Goal: Transaction & Acquisition: Purchase product/service

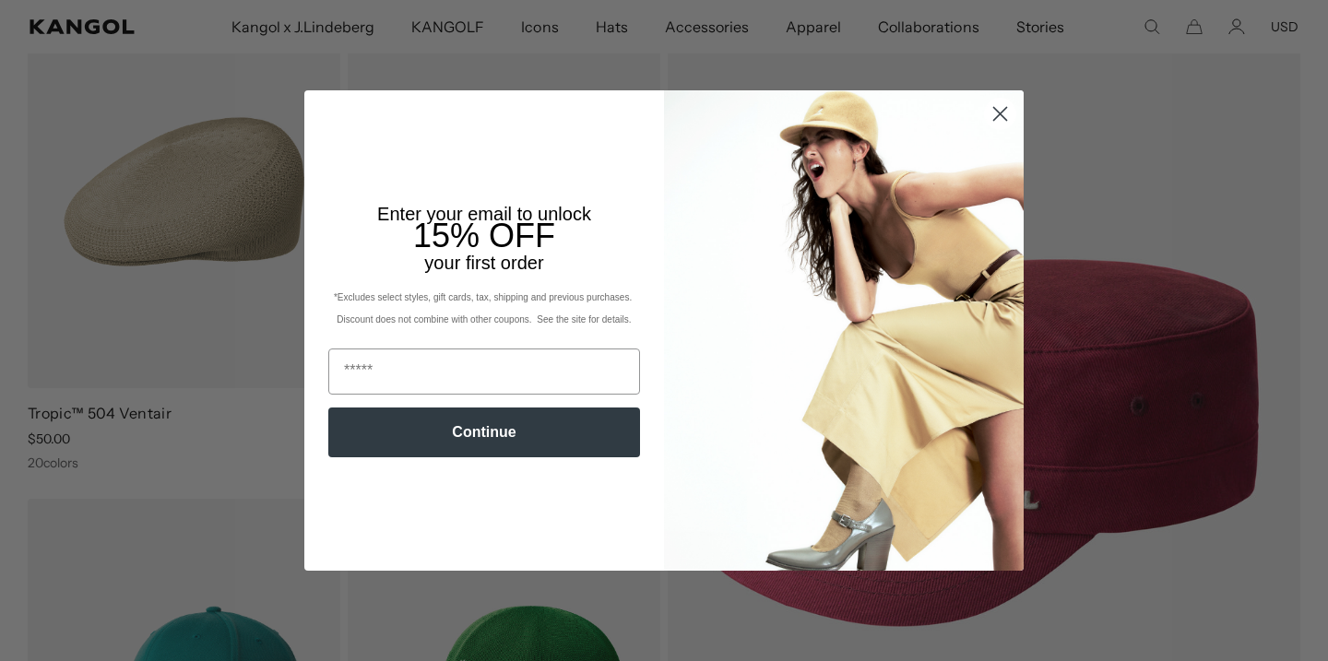
scroll to position [0, 380]
click at [997, 110] on circle "Close dialog" at bounding box center [1000, 114] width 30 height 30
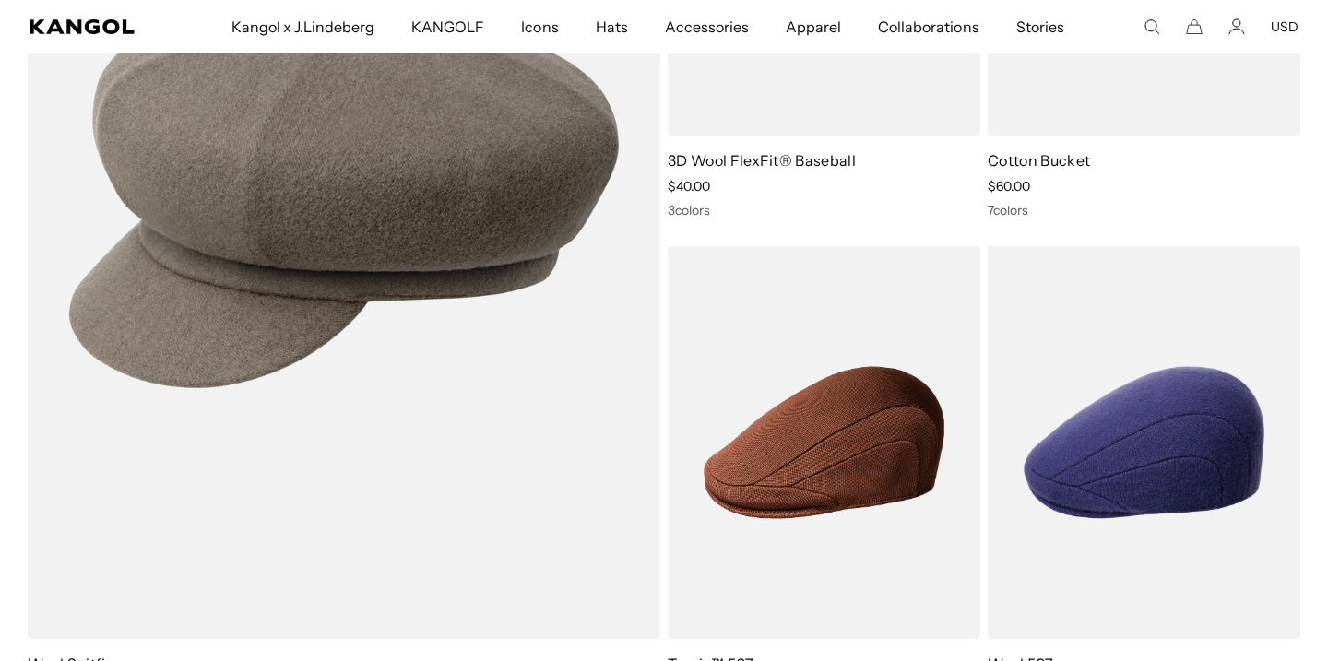
scroll to position [0, 0]
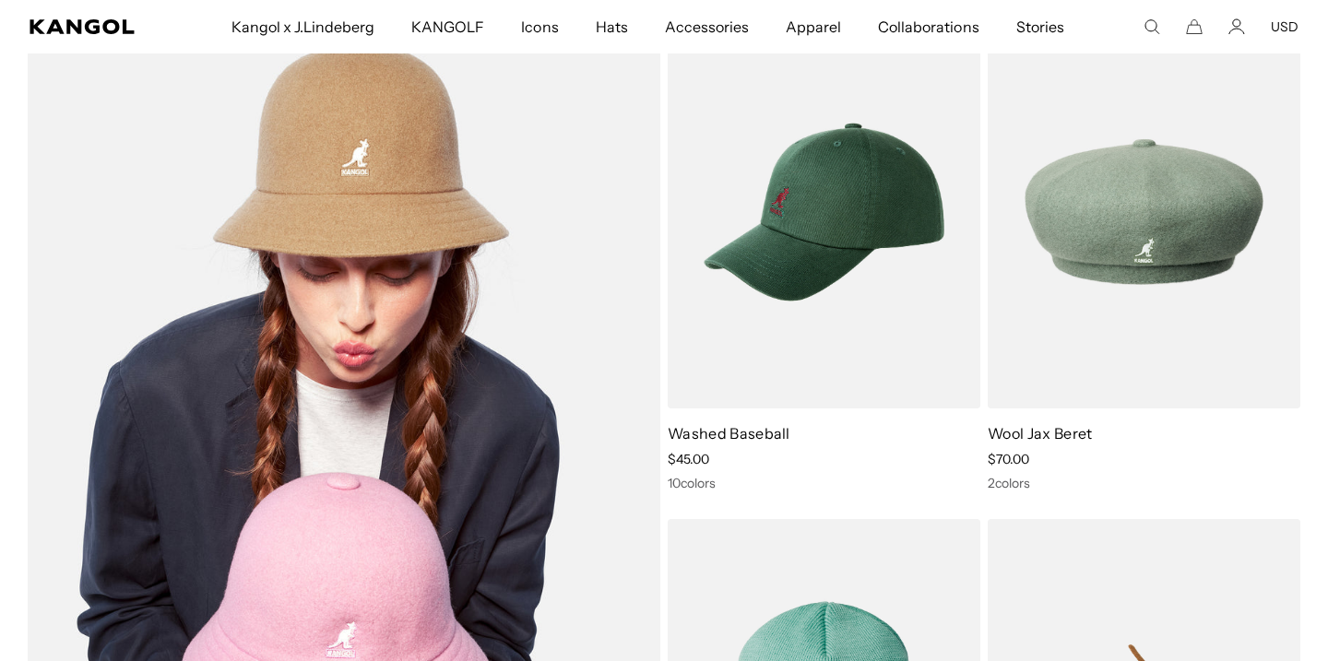
click at [382, 160] on img at bounding box center [344, 463] width 633 height 895
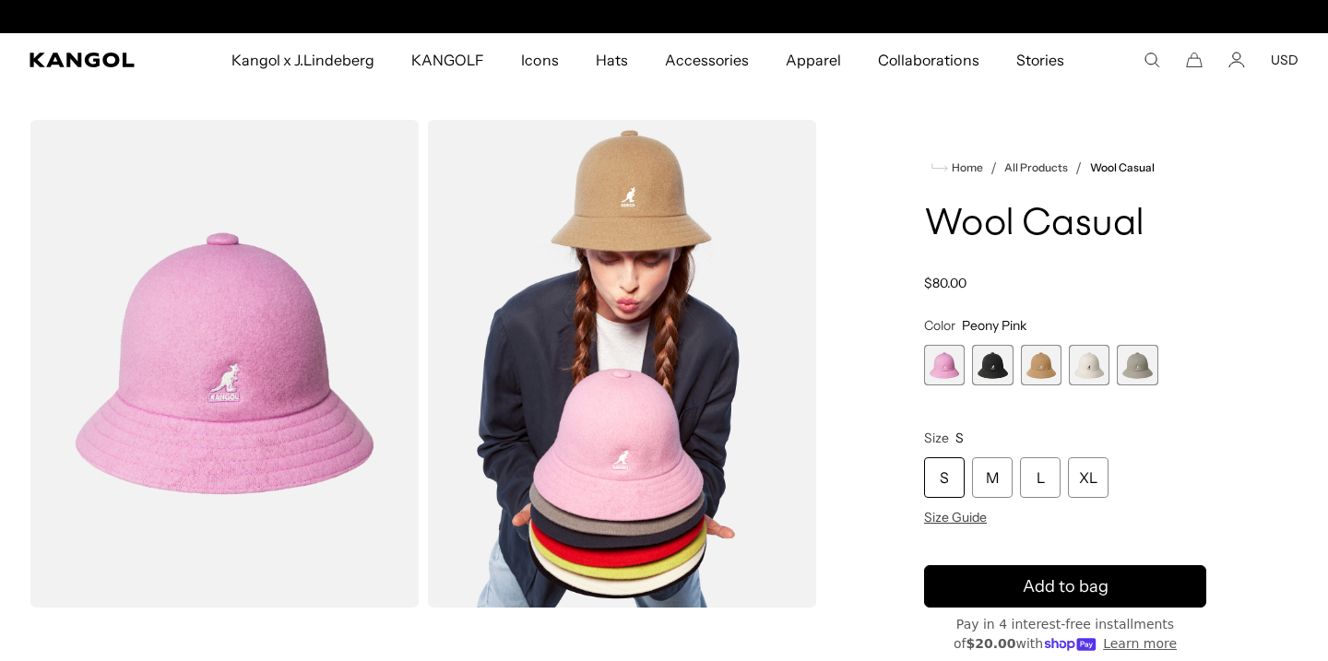
scroll to position [0, 380]
click at [1152, 54] on icon "Search here" at bounding box center [1152, 60] width 17 height 17
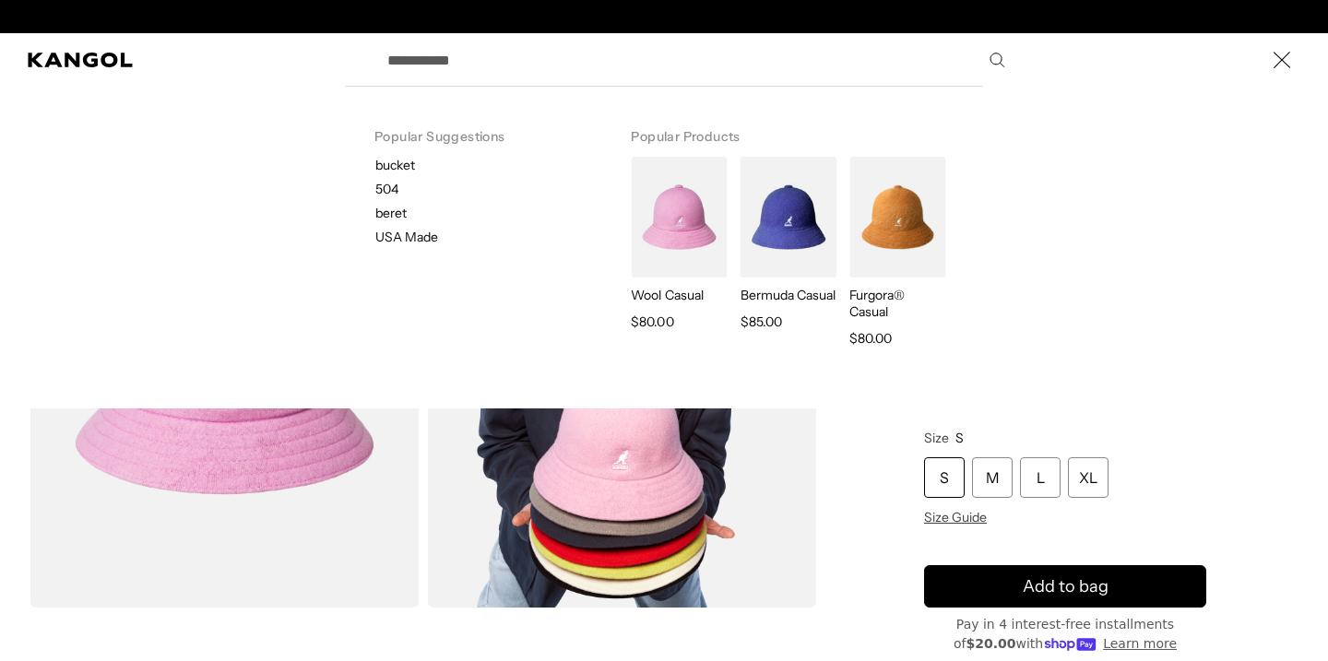
scroll to position [0, 0]
click at [1284, 61] on icon "Close" at bounding box center [1282, 60] width 18 height 18
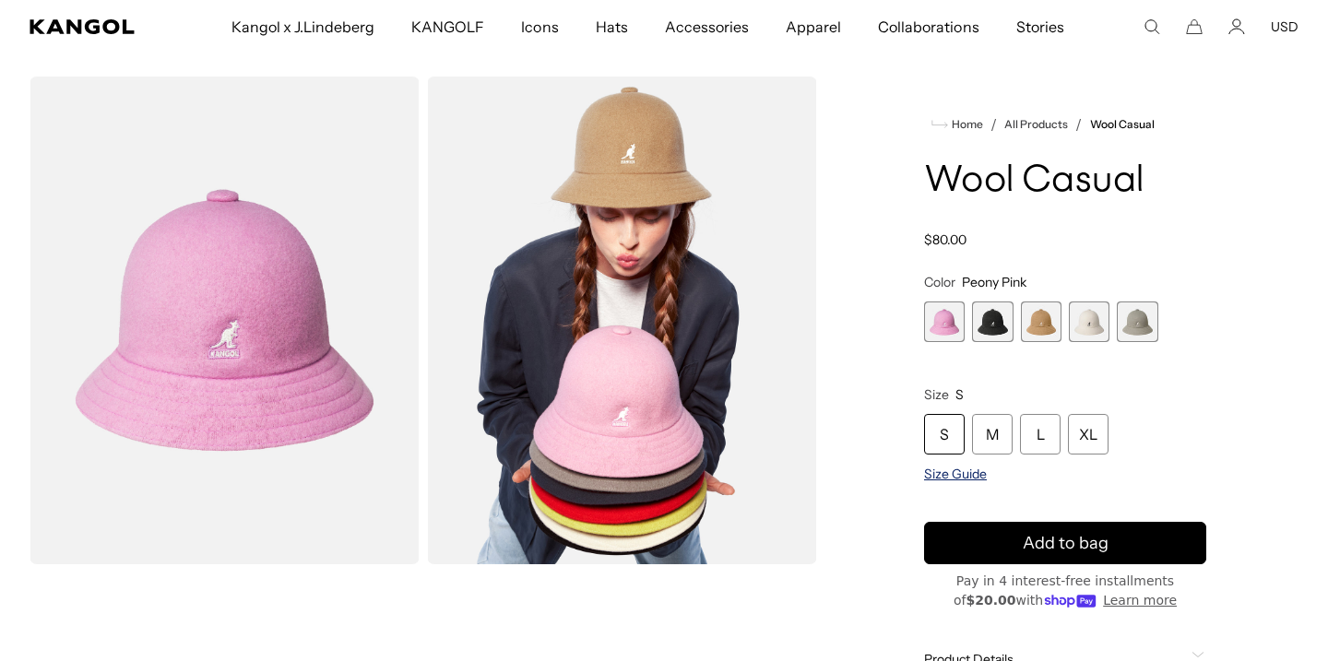
click at [954, 475] on span "Size Guide" at bounding box center [955, 474] width 63 height 17
